Goal: Task Accomplishment & Management: Complete application form

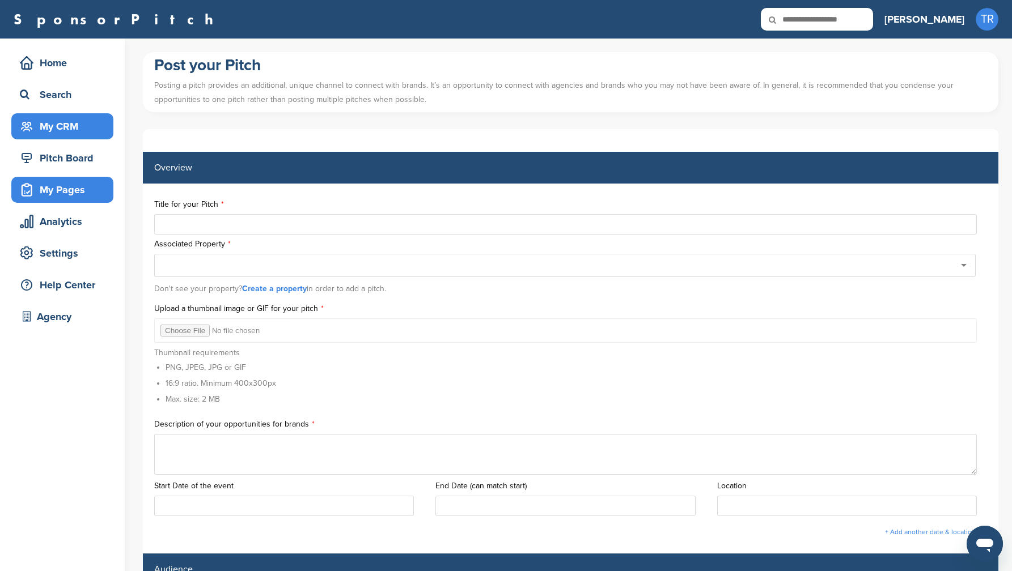
click at [66, 129] on div "My CRM" at bounding box center [65, 126] width 96 height 20
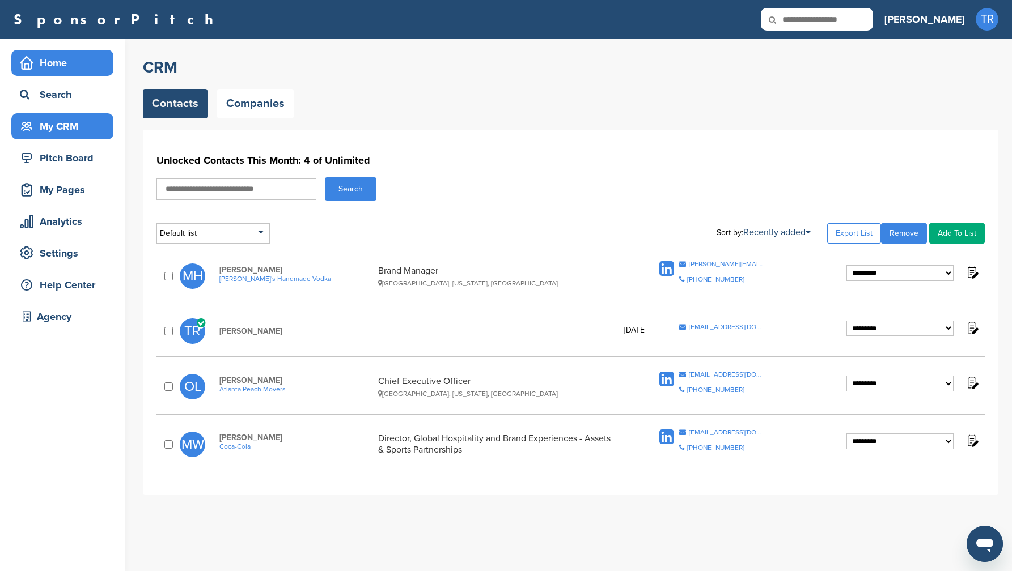
click at [65, 61] on div "Home" at bounding box center [65, 63] width 96 height 20
click at [55, 67] on div "Home" at bounding box center [65, 63] width 96 height 20
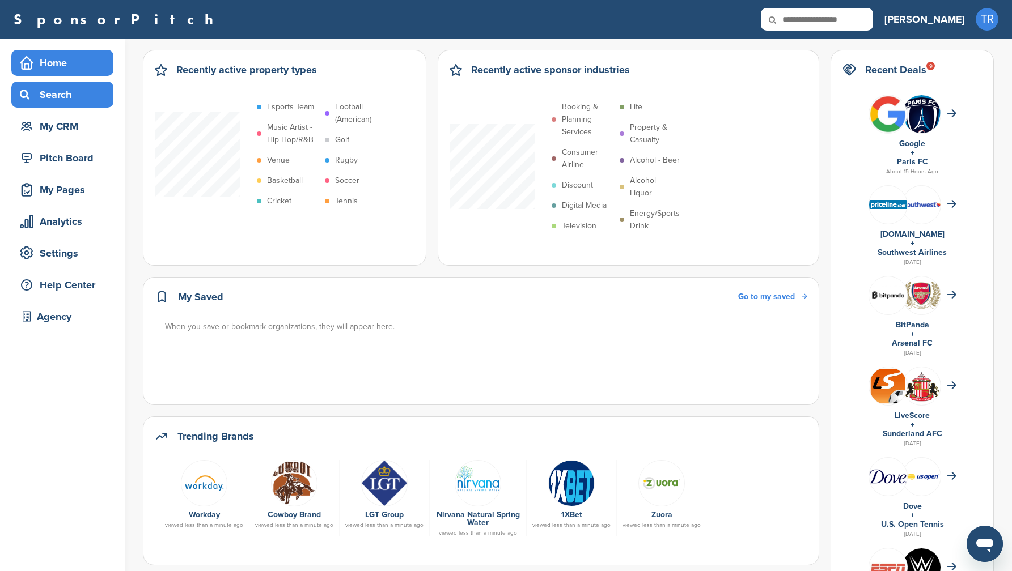
click at [71, 100] on div "Search" at bounding box center [65, 94] width 96 height 20
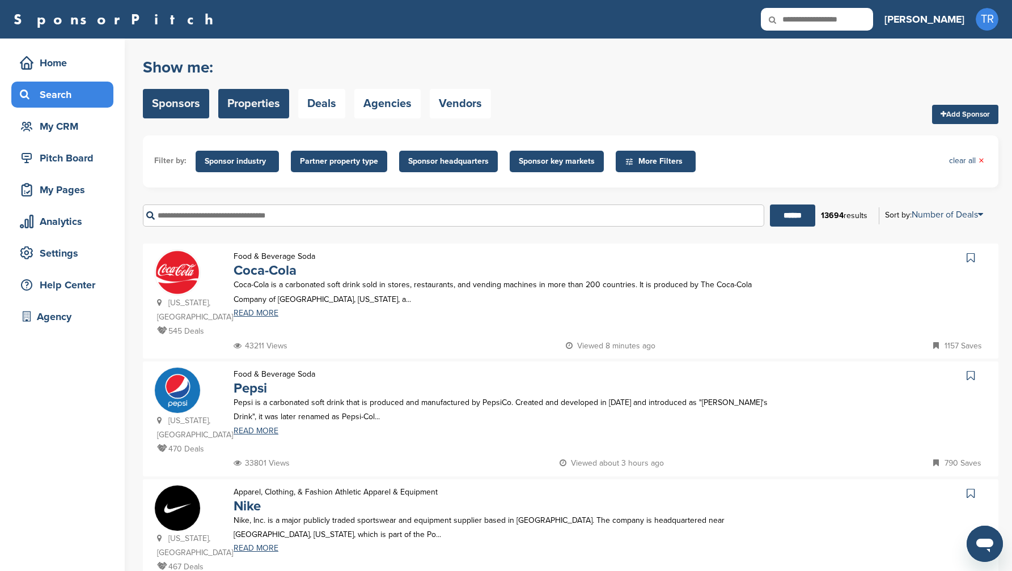
click at [265, 108] on link "Properties" at bounding box center [253, 103] width 71 height 29
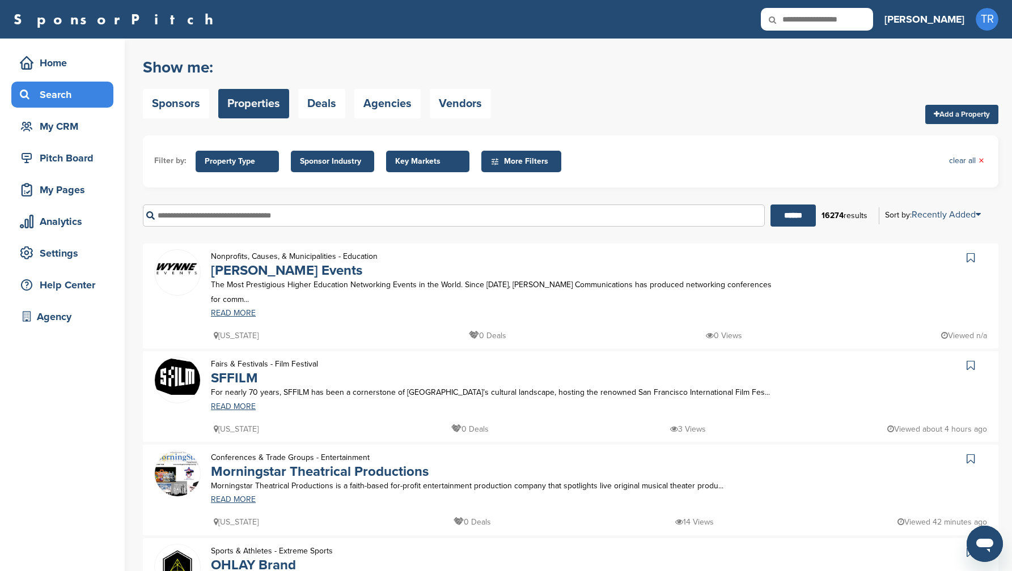
click at [274, 221] on input "text" at bounding box center [454, 216] width 622 height 22
click at [244, 310] on link "READ MORE" at bounding box center [495, 314] width 568 height 8
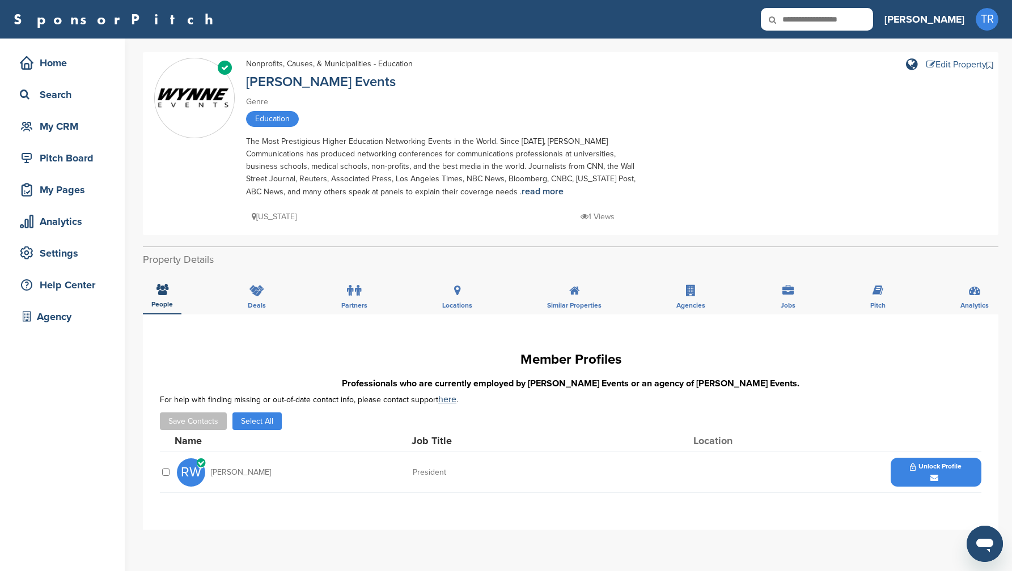
click at [939, 64] on div "Edit Property" at bounding box center [956, 64] width 60 height 9
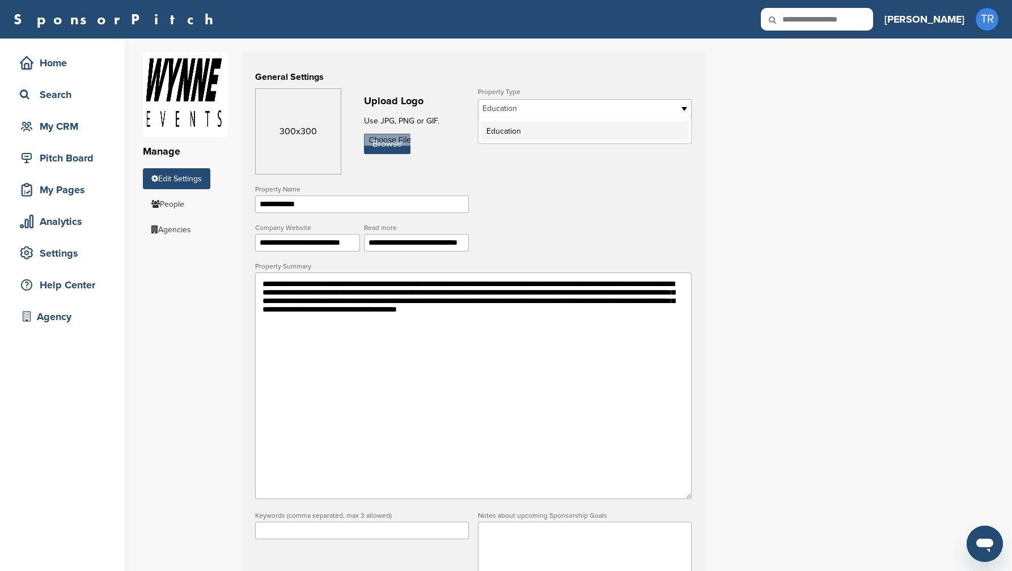
click at [592, 112] on span "Education" at bounding box center [577, 109] width 190 height 14
click at [557, 115] on span "Education" at bounding box center [577, 109] width 190 height 14
click at [530, 109] on span "Education" at bounding box center [577, 109] width 190 height 14
click at [499, 112] on span "Education" at bounding box center [577, 109] width 190 height 14
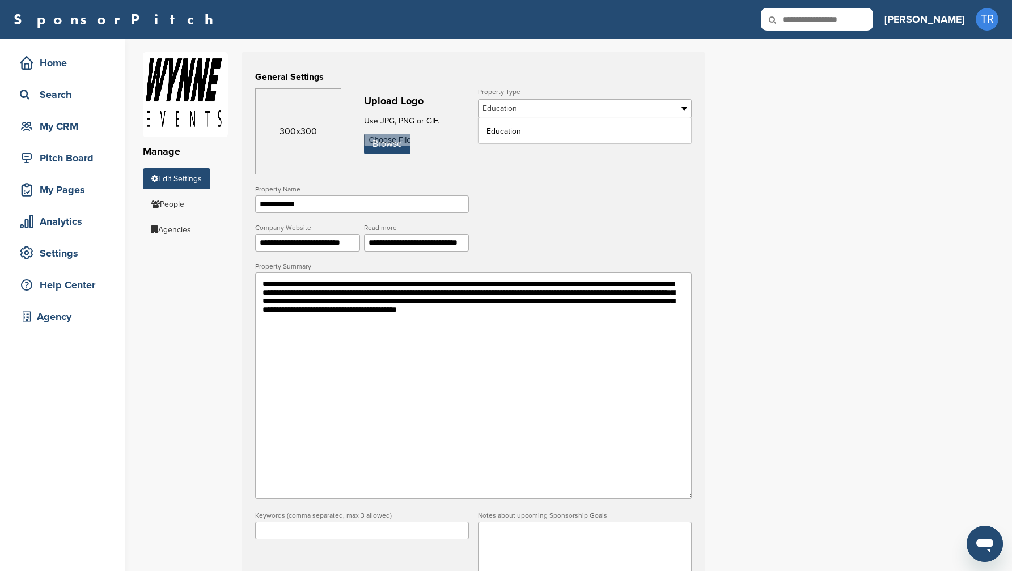
click at [545, 164] on form "**********" at bounding box center [473, 379] width 437 height 582
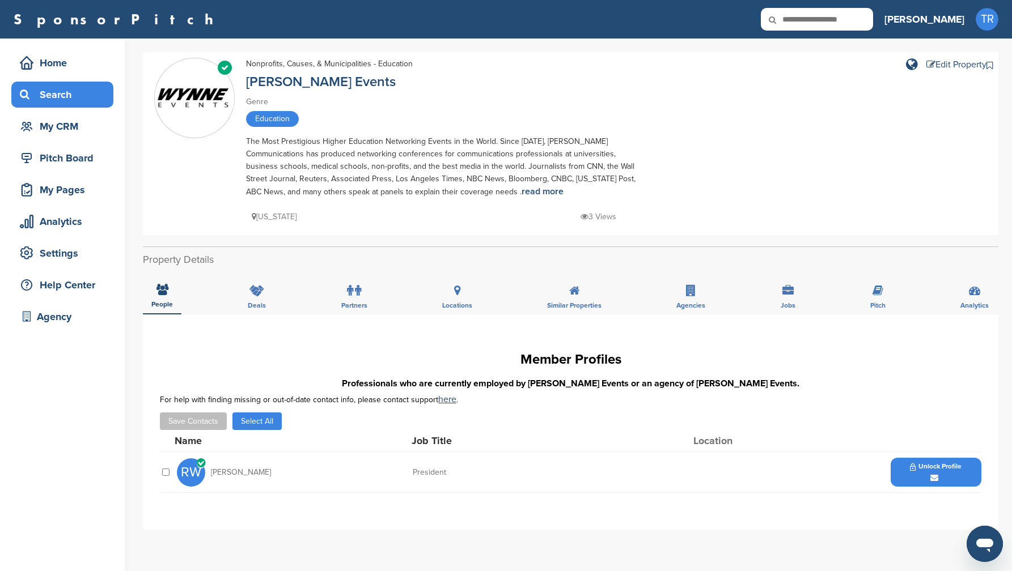
click at [81, 103] on div "Search" at bounding box center [65, 94] width 96 height 20
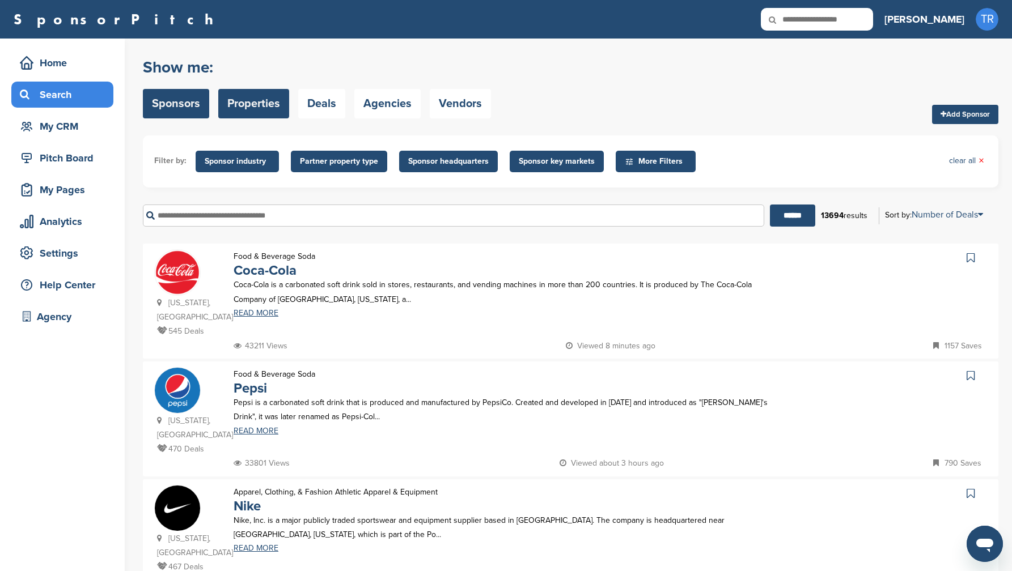
click at [269, 118] on link "Properties" at bounding box center [253, 103] width 71 height 29
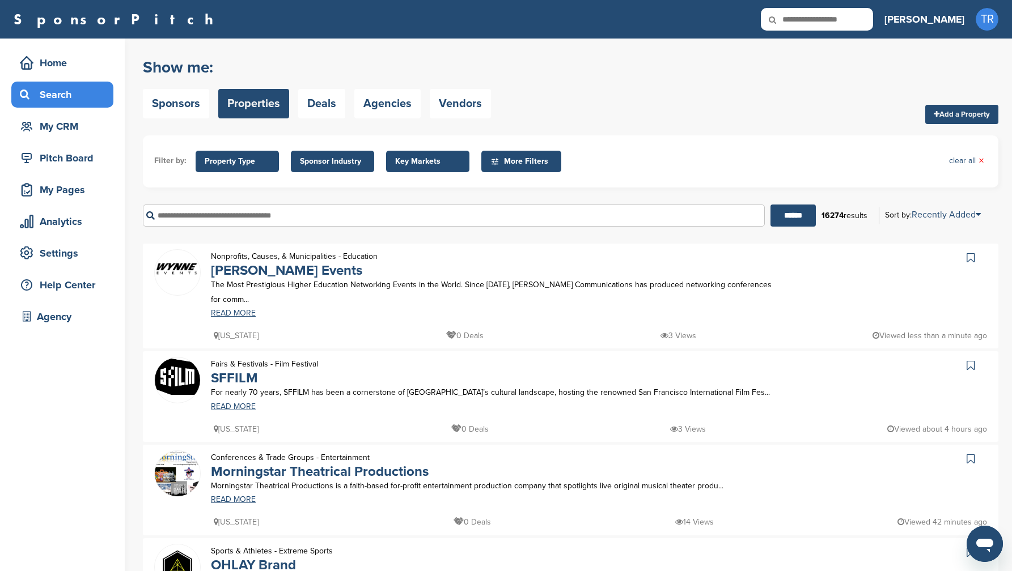
click at [983, 112] on link "Add a Property" at bounding box center [961, 114] width 73 height 19
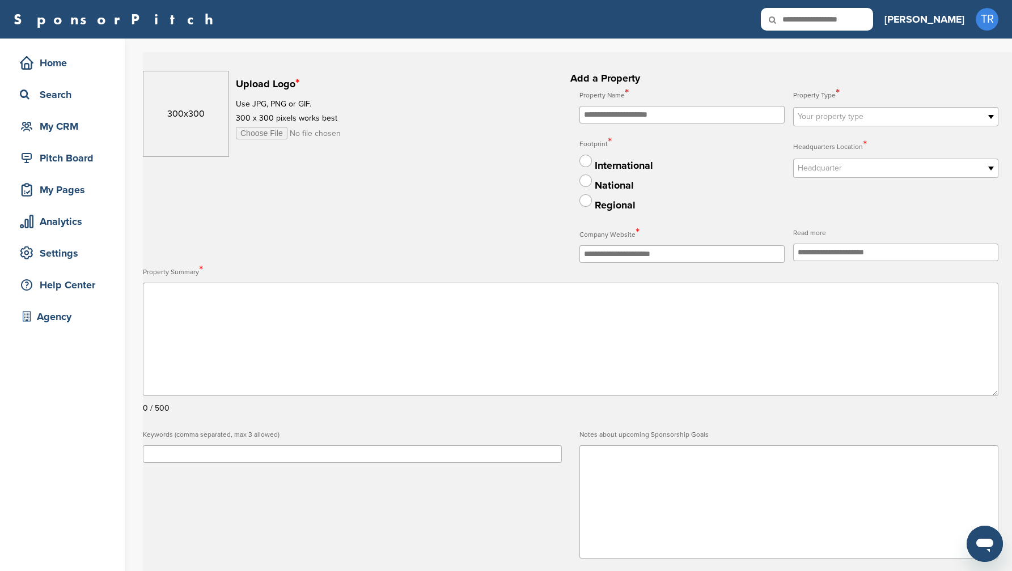
click at [820, 116] on span "Your property type" at bounding box center [888, 117] width 181 height 14
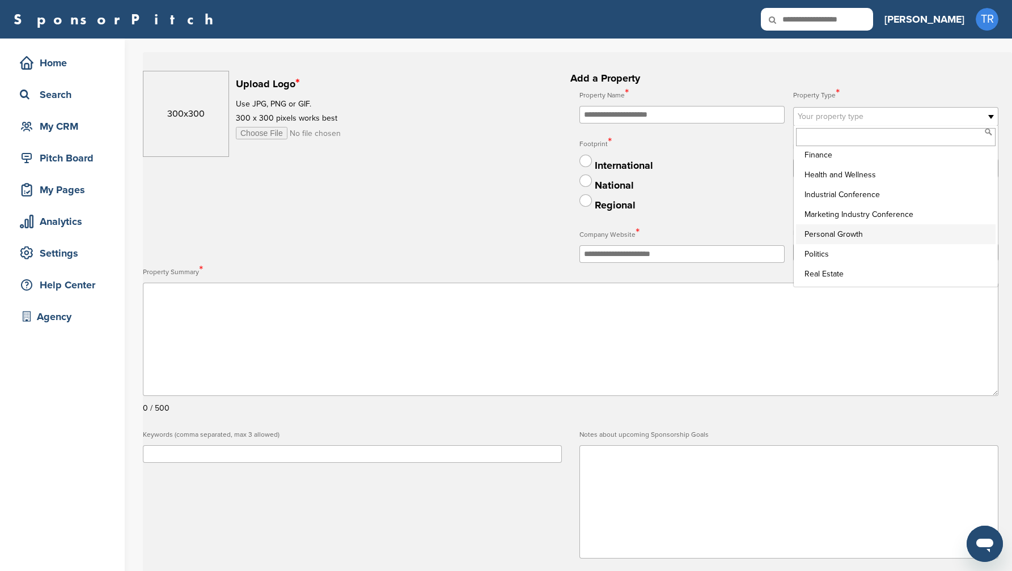
scroll to position [1496, 0]
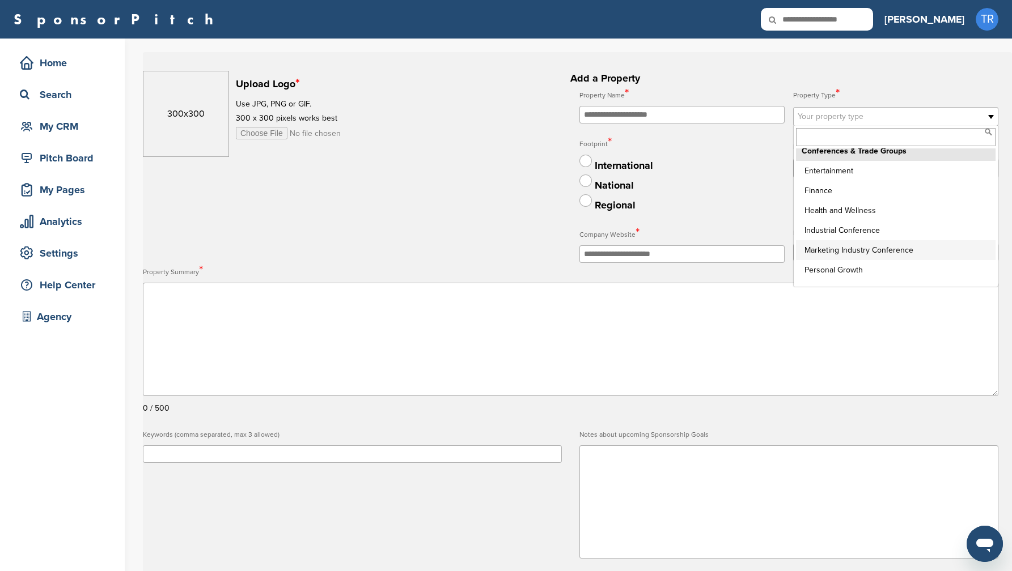
click at [893, 251] on li "Marketing Industry Conference" at bounding box center [896, 250] width 200 height 20
click at [958, 116] on span "Marketing Industry Conference" at bounding box center [885, 117] width 175 height 14
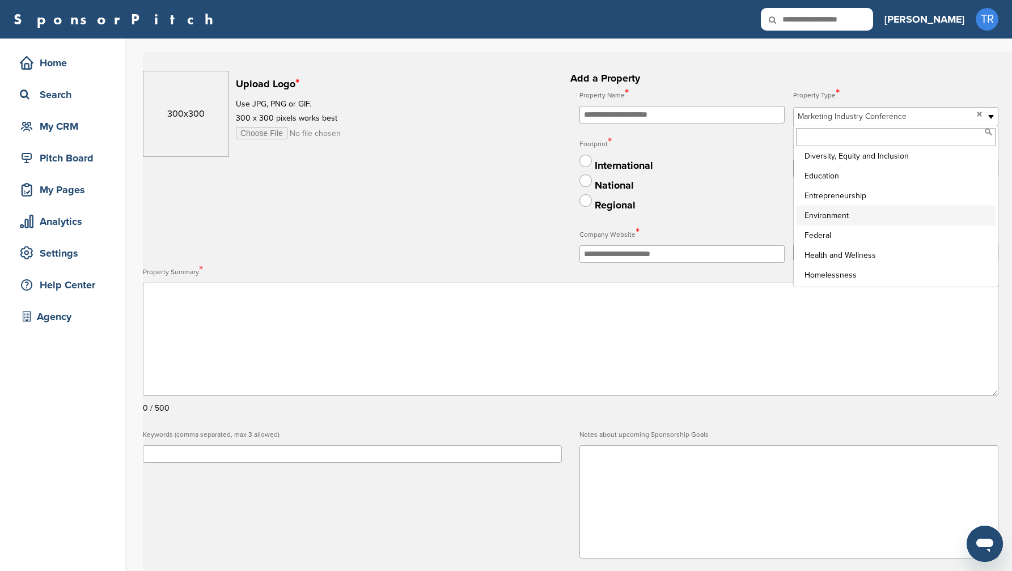
scroll to position [3567, 0]
